Goal: Check status: Check status

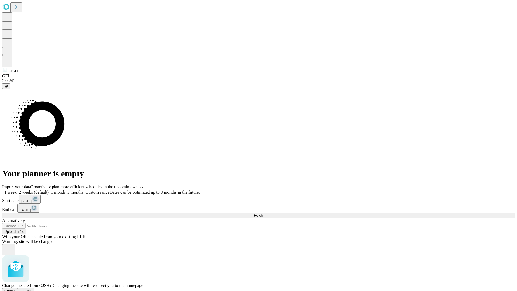
click at [33, 289] on span "Confirm" at bounding box center [26, 291] width 13 height 4
click at [65, 190] on label "1 month" at bounding box center [57, 192] width 16 height 5
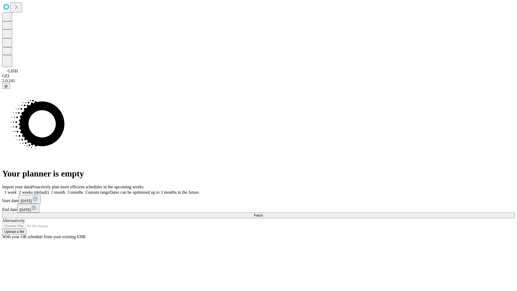
click at [263, 213] on span "Fetch" at bounding box center [258, 215] width 9 height 4
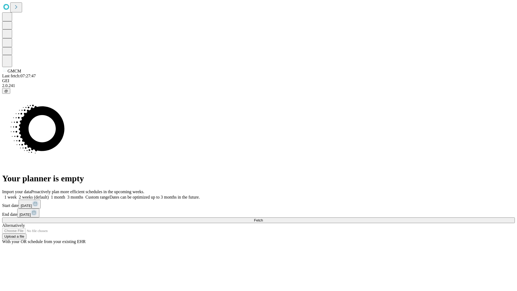
click at [263, 218] on span "Fetch" at bounding box center [258, 220] width 9 height 4
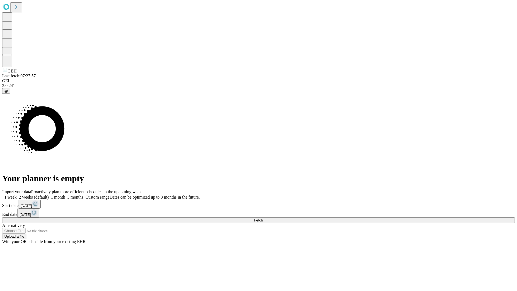
click at [65, 195] on label "1 month" at bounding box center [57, 197] width 16 height 5
click at [263, 218] on span "Fetch" at bounding box center [258, 220] width 9 height 4
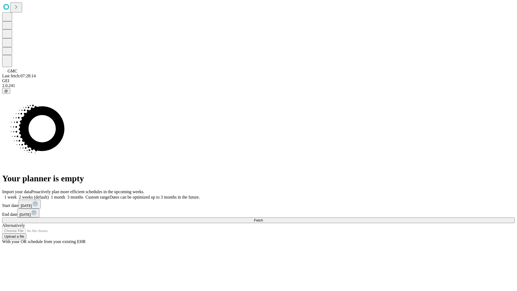
click at [65, 195] on label "1 month" at bounding box center [57, 197] width 16 height 5
click at [263, 218] on span "Fetch" at bounding box center [258, 220] width 9 height 4
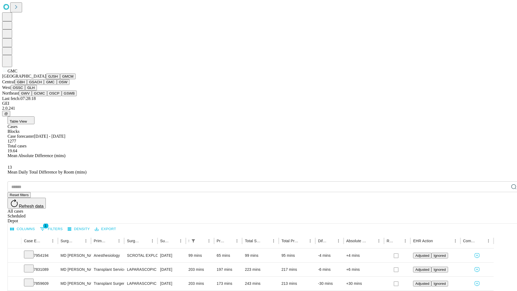
click at [57, 85] on button "OSW" at bounding box center [63, 82] width 13 height 6
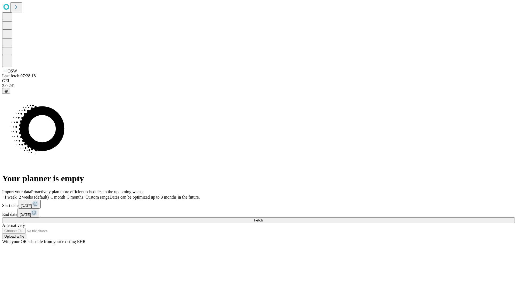
click at [65, 195] on label "1 month" at bounding box center [57, 197] width 16 height 5
click at [263, 218] on span "Fetch" at bounding box center [258, 220] width 9 height 4
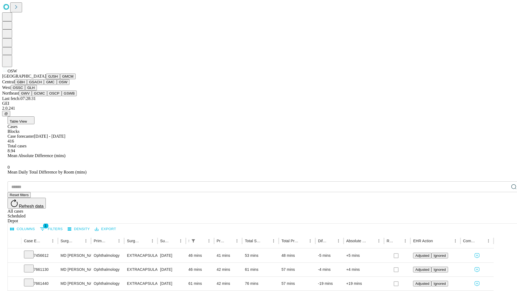
click at [25, 90] on button "OSSC" at bounding box center [18, 88] width 15 height 6
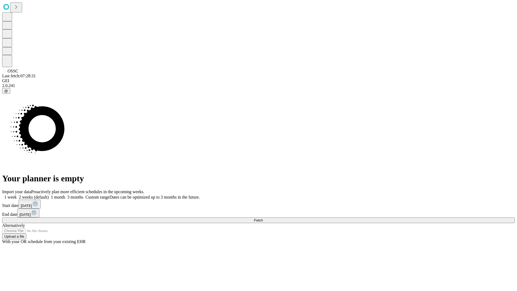
click at [65, 195] on label "1 month" at bounding box center [57, 197] width 16 height 5
click at [263, 218] on span "Fetch" at bounding box center [258, 220] width 9 height 4
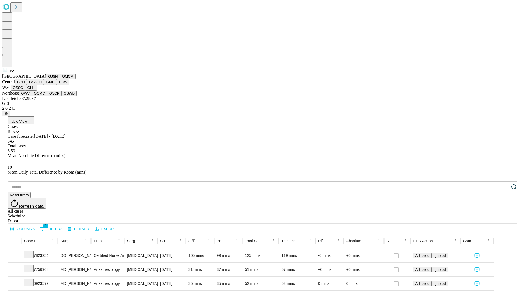
click at [37, 90] on button "GLH" at bounding box center [31, 88] width 12 height 6
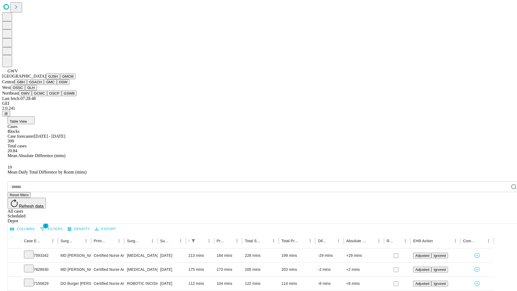
click at [42, 96] on button "GCMC" at bounding box center [39, 93] width 15 height 6
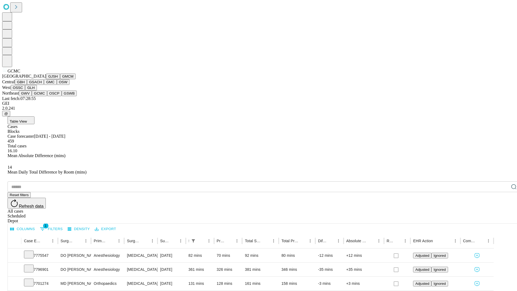
click at [47, 96] on button "OSCP" at bounding box center [54, 93] width 15 height 6
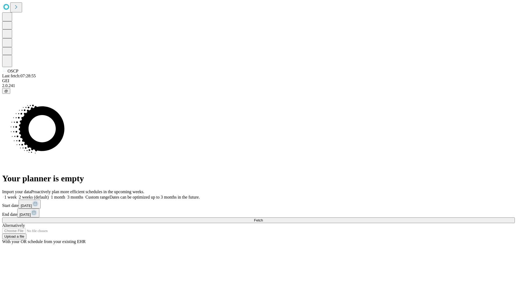
click at [65, 195] on label "1 month" at bounding box center [57, 197] width 16 height 5
click at [263, 218] on span "Fetch" at bounding box center [258, 220] width 9 height 4
